Goal: Task Accomplishment & Management: Complete application form

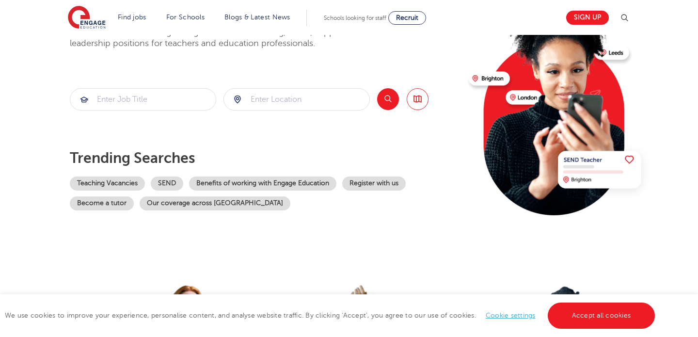
scroll to position [129, 0]
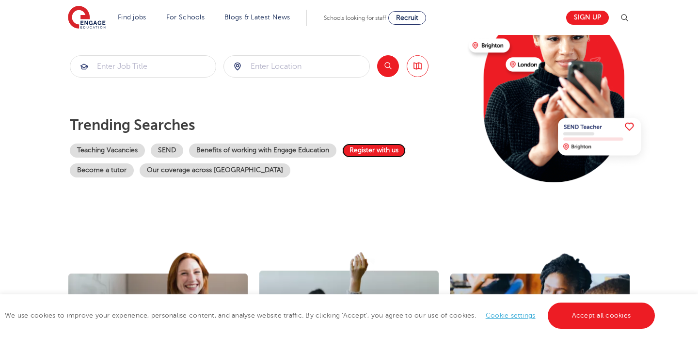
click at [389, 153] on link "Register with us" at bounding box center [373, 150] width 63 height 14
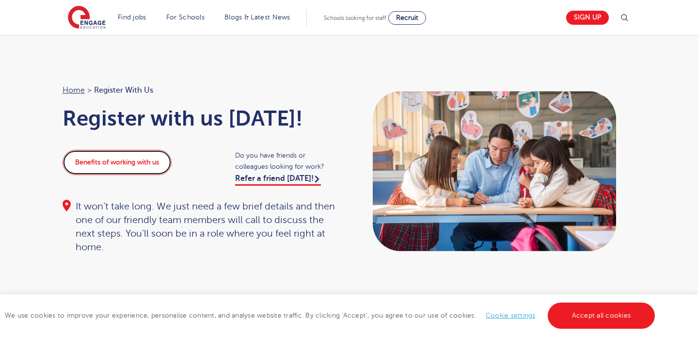
click at [149, 163] on link "Benefits of working with us" at bounding box center [117, 162] width 109 height 25
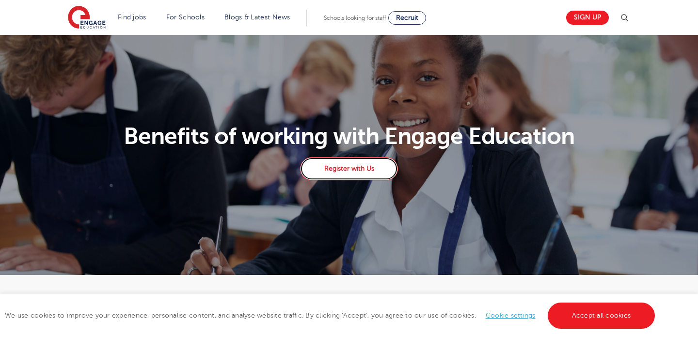
click at [358, 171] on link "Register with Us" at bounding box center [349, 168] width 98 height 23
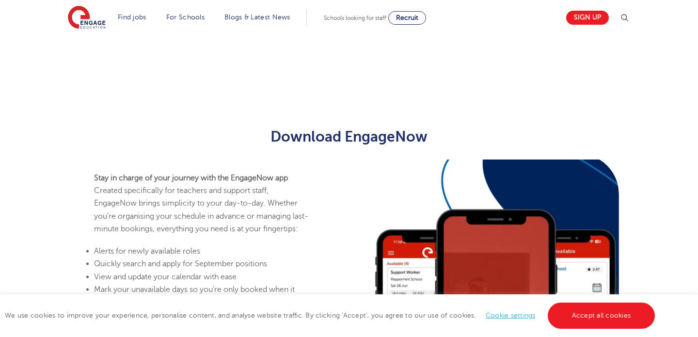
scroll to position [472, 0]
